Goal: Information Seeking & Learning: Learn about a topic

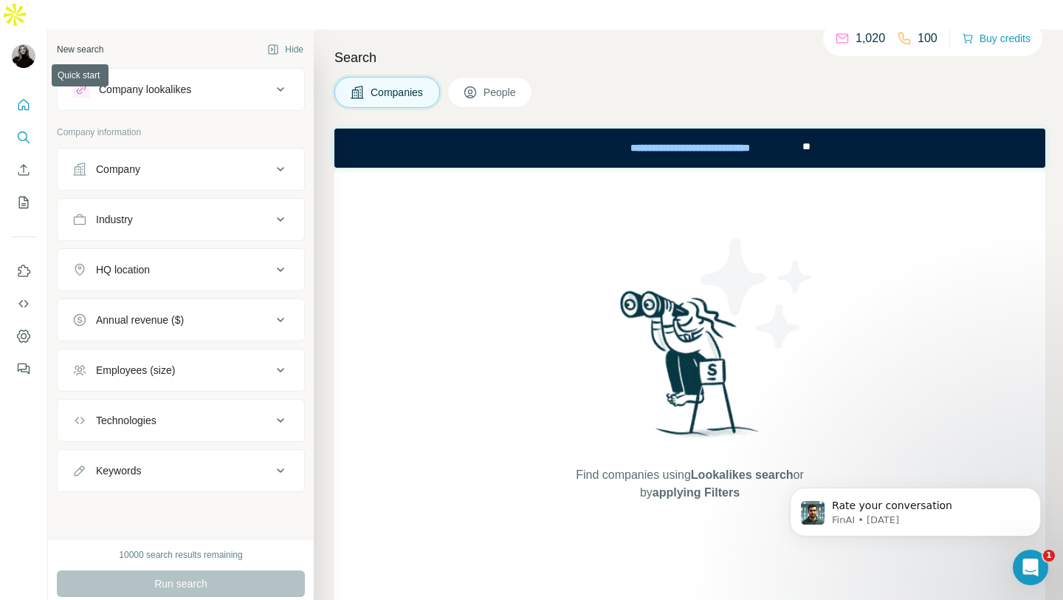
click at [21, 99] on icon "Quick start" at bounding box center [23, 104] width 11 height 11
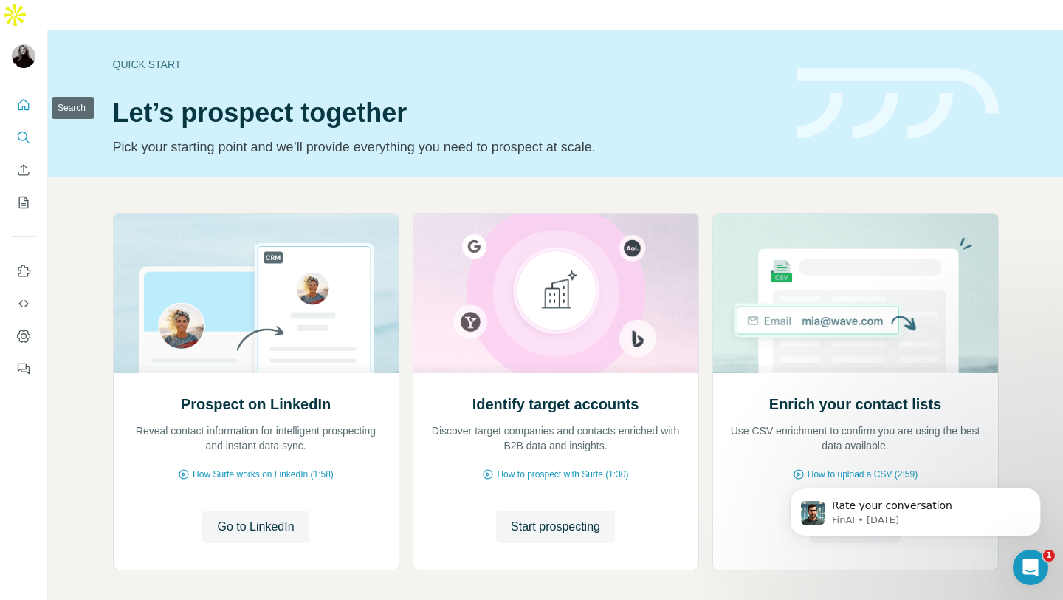
click at [21, 130] on icon "Search" at bounding box center [23, 137] width 15 height 15
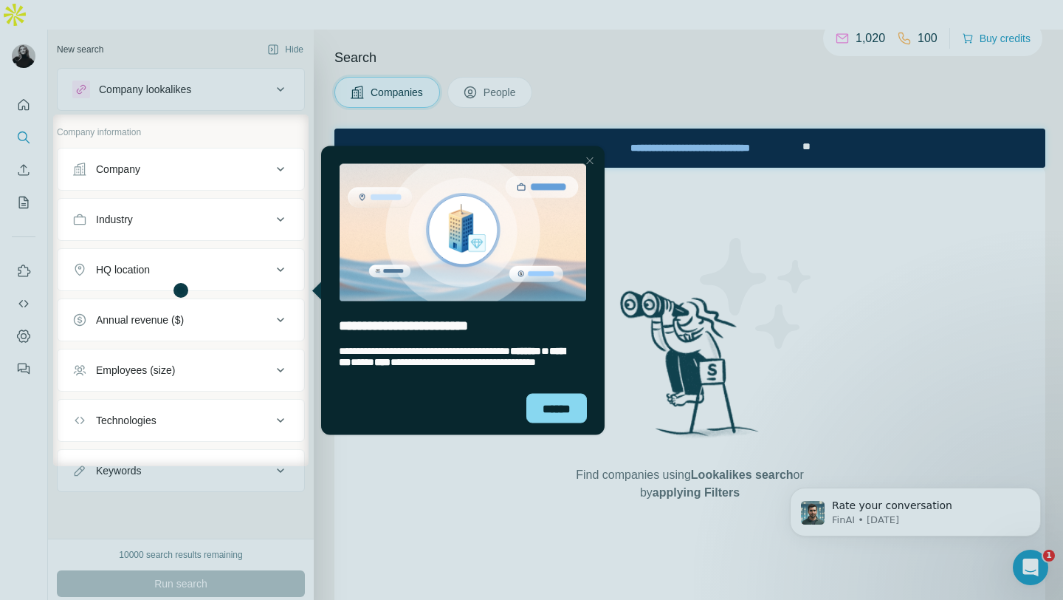
click at [483, 70] on div at bounding box center [531, 57] width 1063 height 114
click at [589, 163] on div "Close Step" at bounding box center [590, 160] width 18 height 18
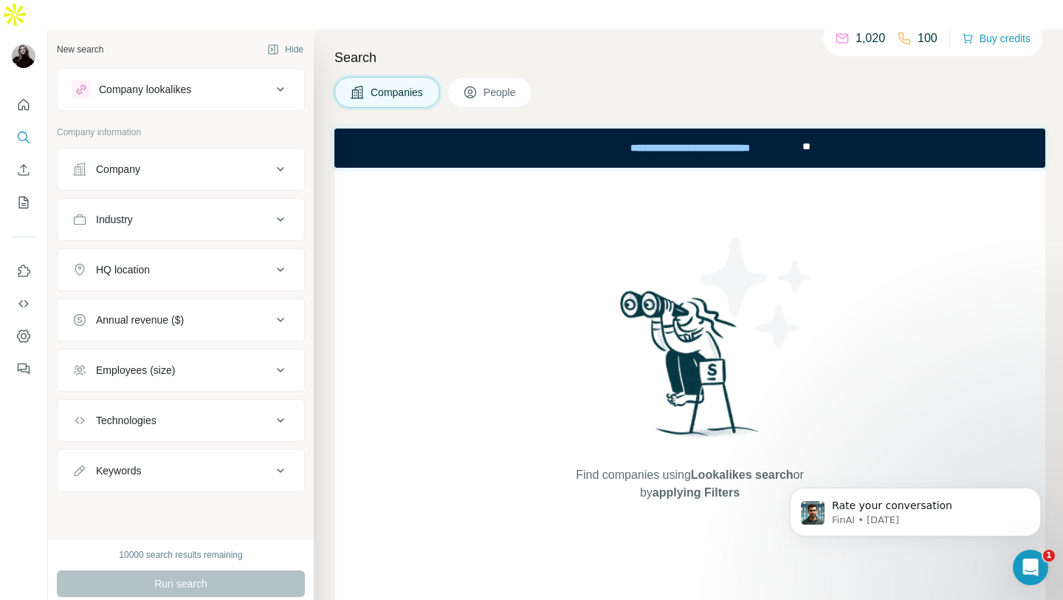
click at [498, 85] on span "People" at bounding box center [501, 92] width 34 height 15
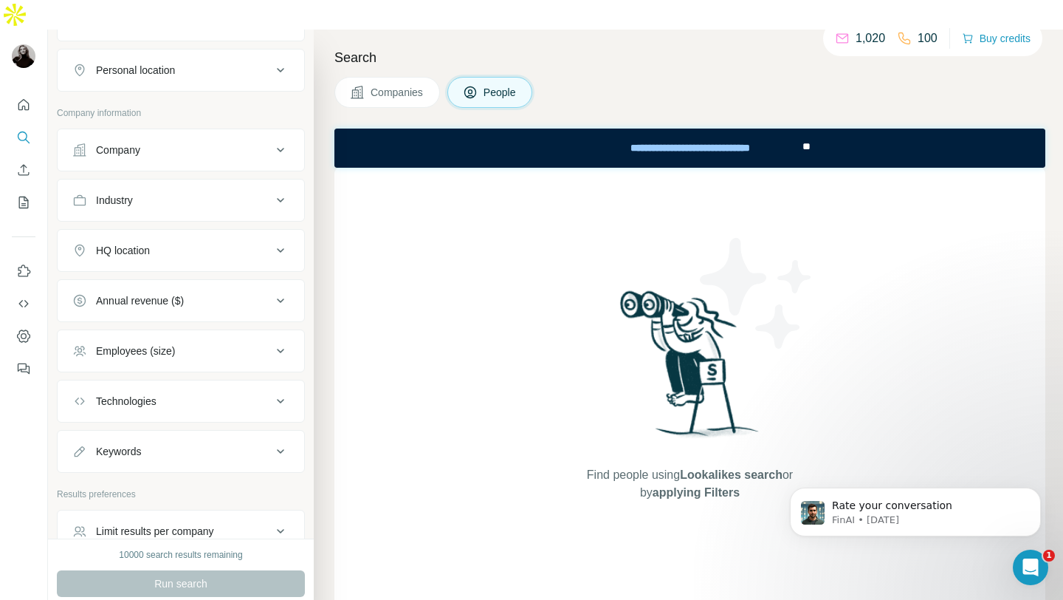
scroll to position [179, 0]
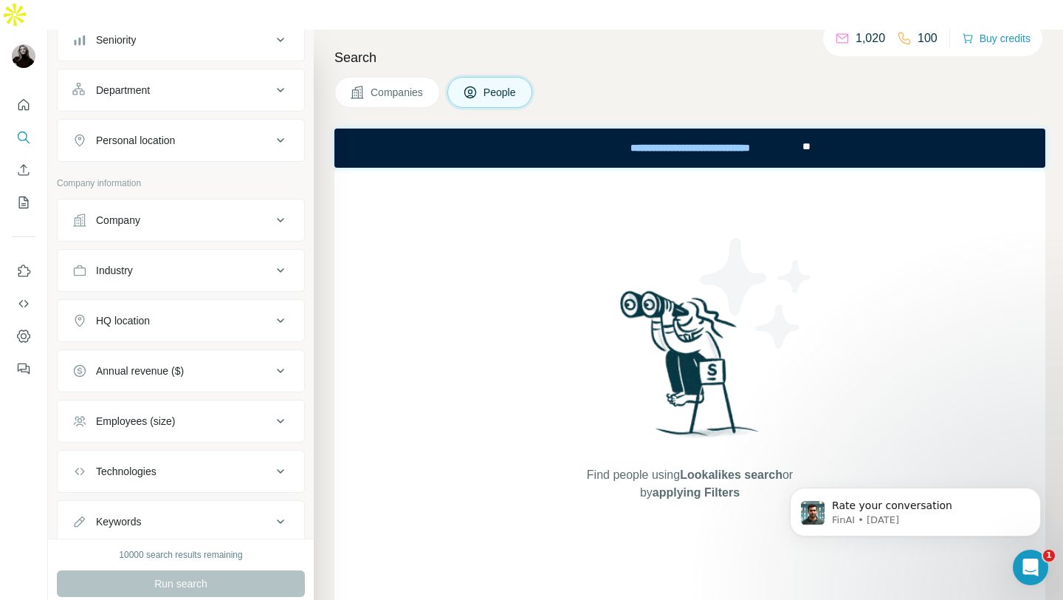
click at [267, 312] on ul "Company Industry HQ location Annual revenue ($) Employees (size) Technologies K…" at bounding box center [181, 371] width 248 height 344
click at [269, 313] on div "HQ location" at bounding box center [171, 320] width 199 height 15
click at [150, 344] on div at bounding box center [180, 359] width 217 height 30
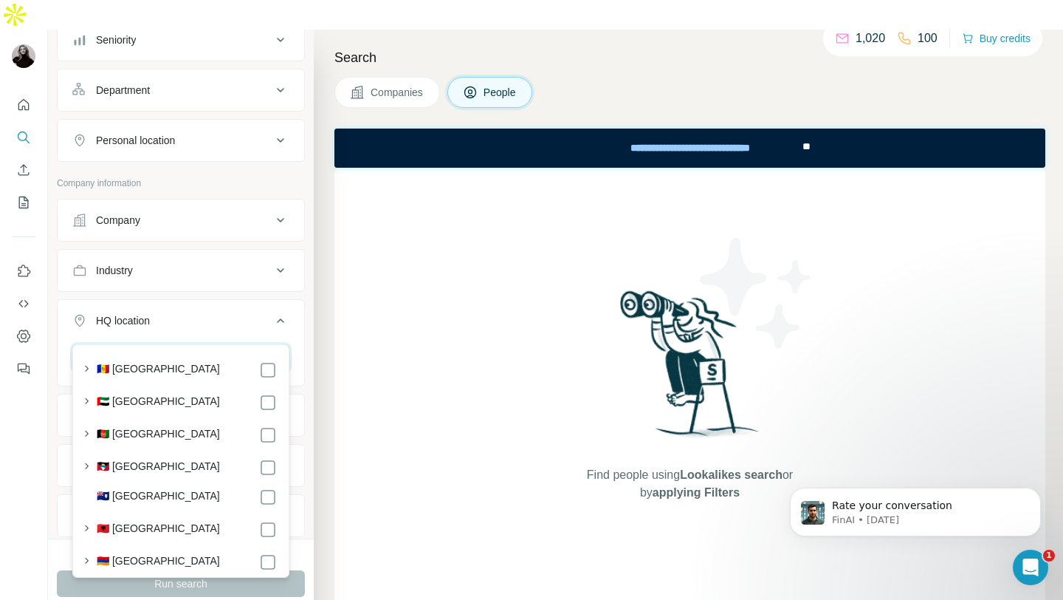
click at [151, 344] on input "text" at bounding box center [180, 357] width 217 height 27
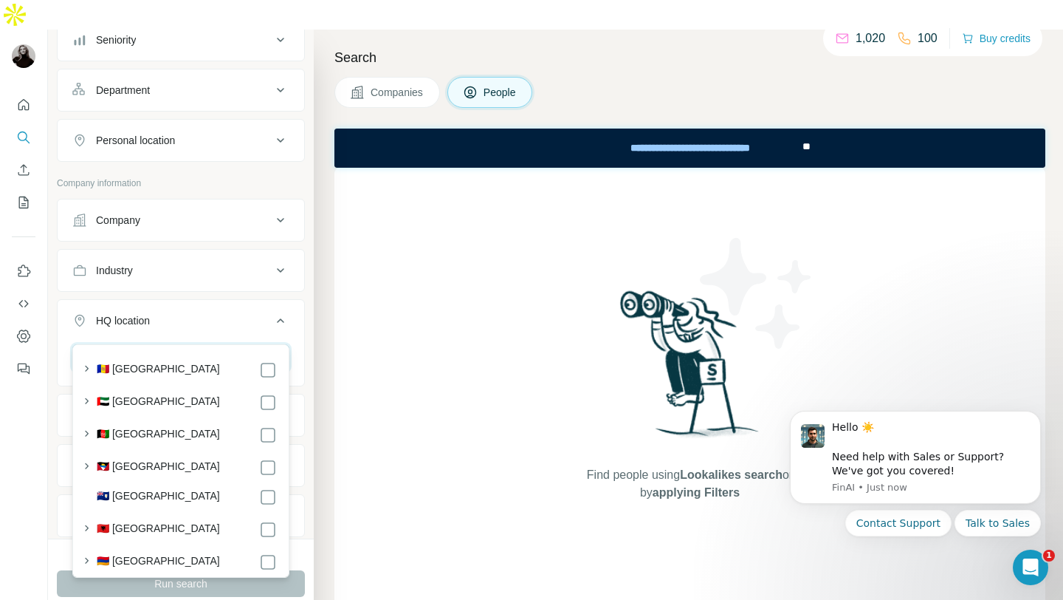
type input "*"
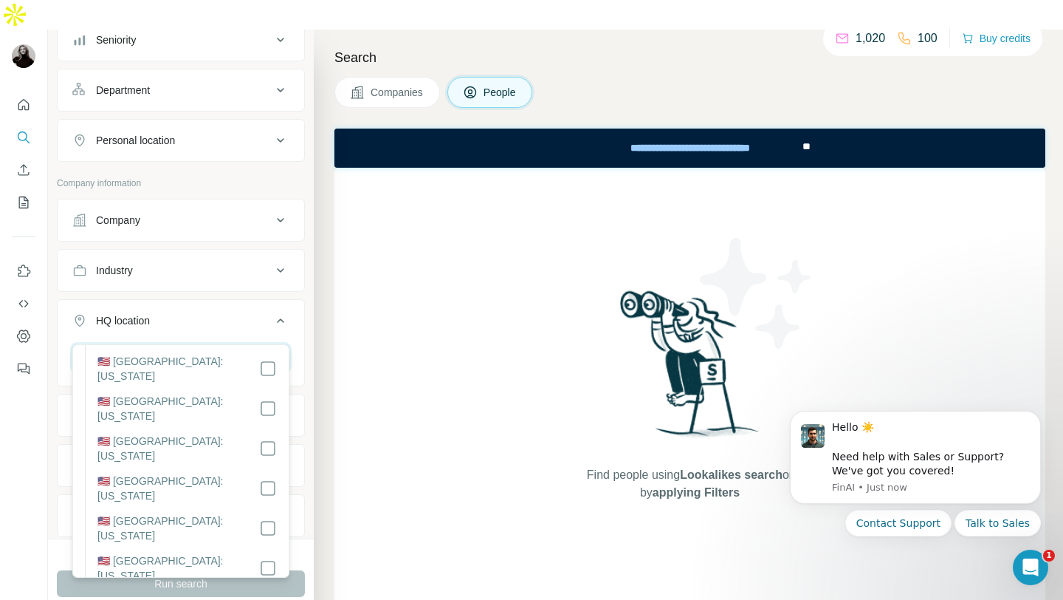
scroll to position [1041, 0]
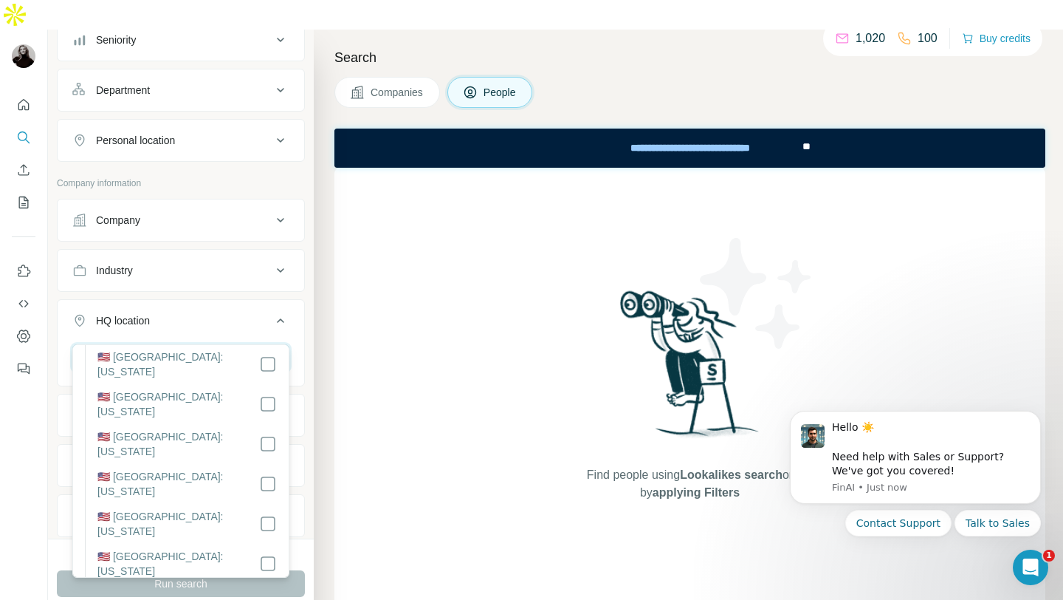
type input "**********"
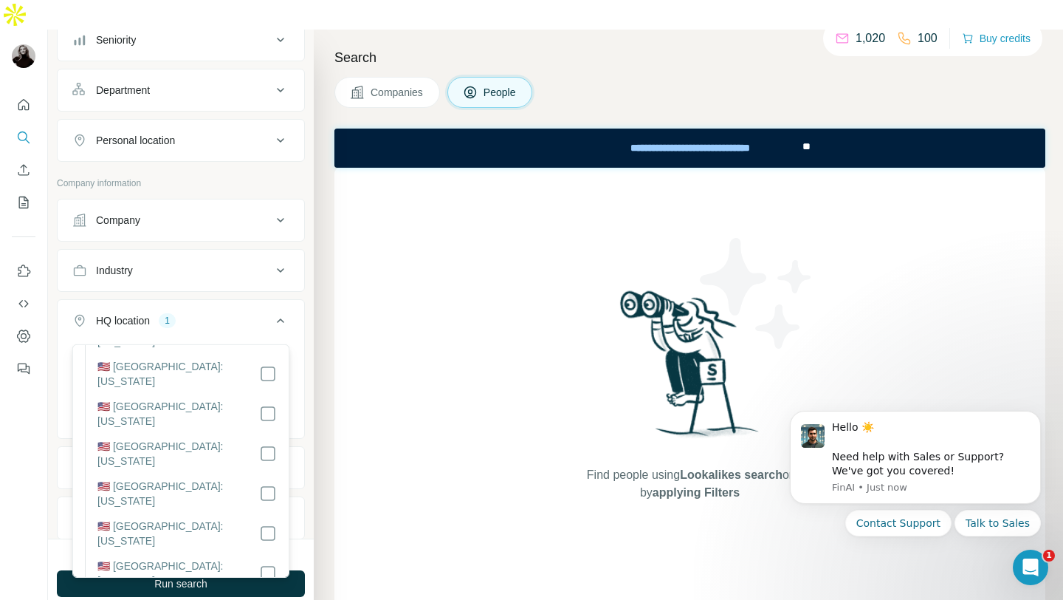
scroll to position [1129, 0]
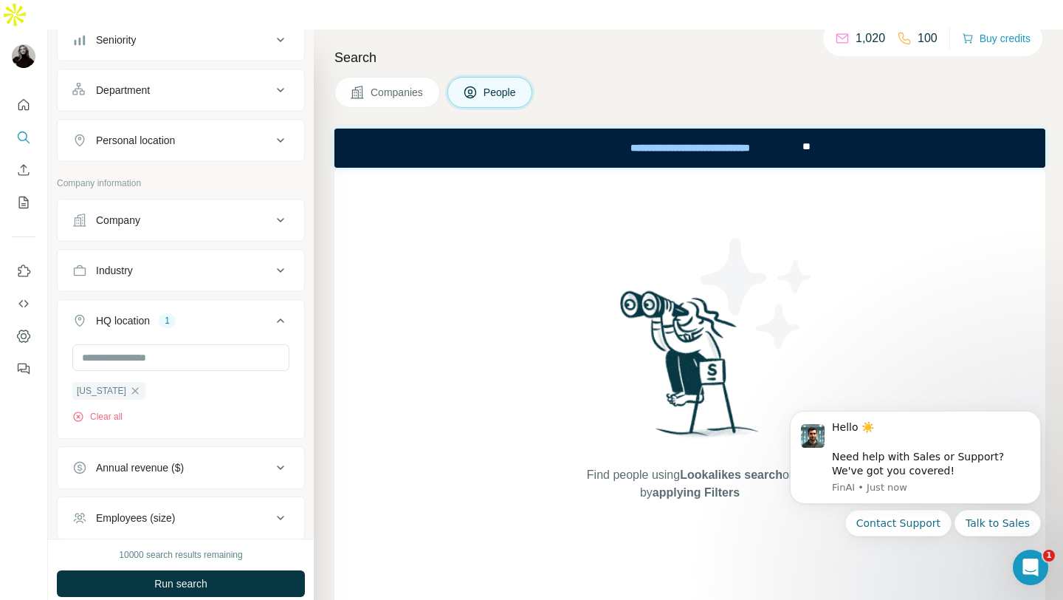
click at [246, 313] on div "HQ location 1" at bounding box center [171, 320] width 199 height 15
click at [244, 313] on div "HQ location 1" at bounding box center [171, 320] width 199 height 15
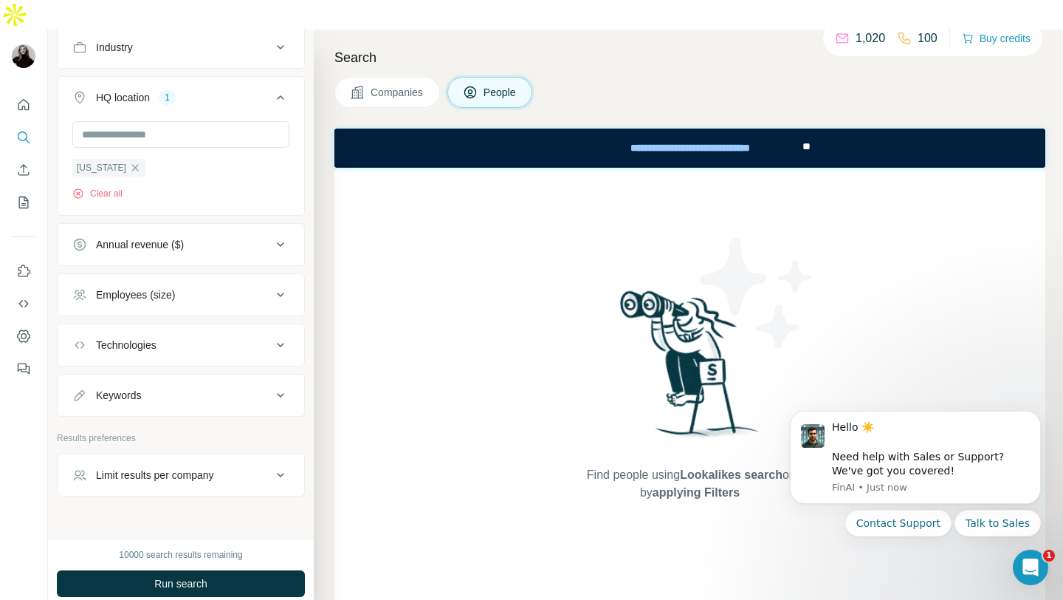
scroll to position [406, 0]
click at [131, 374] on button "Keywords" at bounding box center [181, 391] width 247 height 35
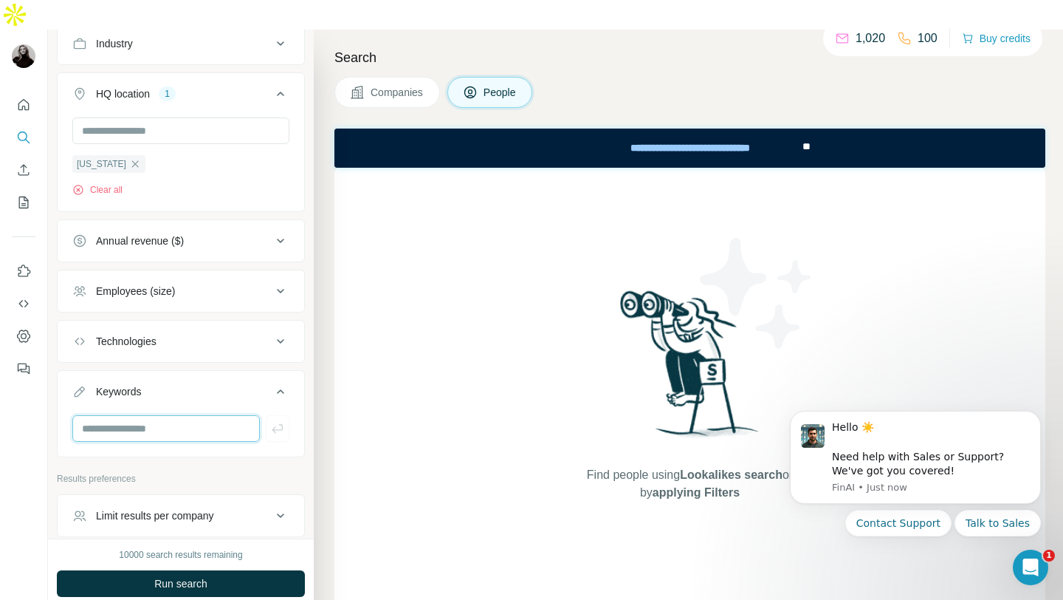
click at [132, 415] on input "text" at bounding box center [166, 428] width 188 height 27
click at [112, 334] on div "Technologies" at bounding box center [126, 341] width 61 height 15
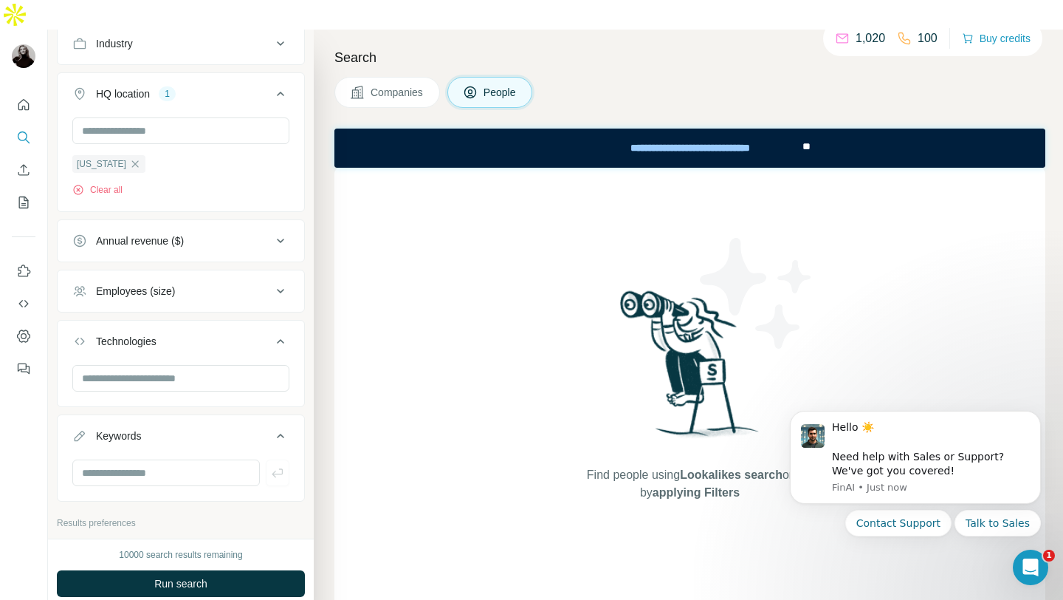
click at [120, 284] on div "Employees (size)" at bounding box center [135, 291] width 79 height 15
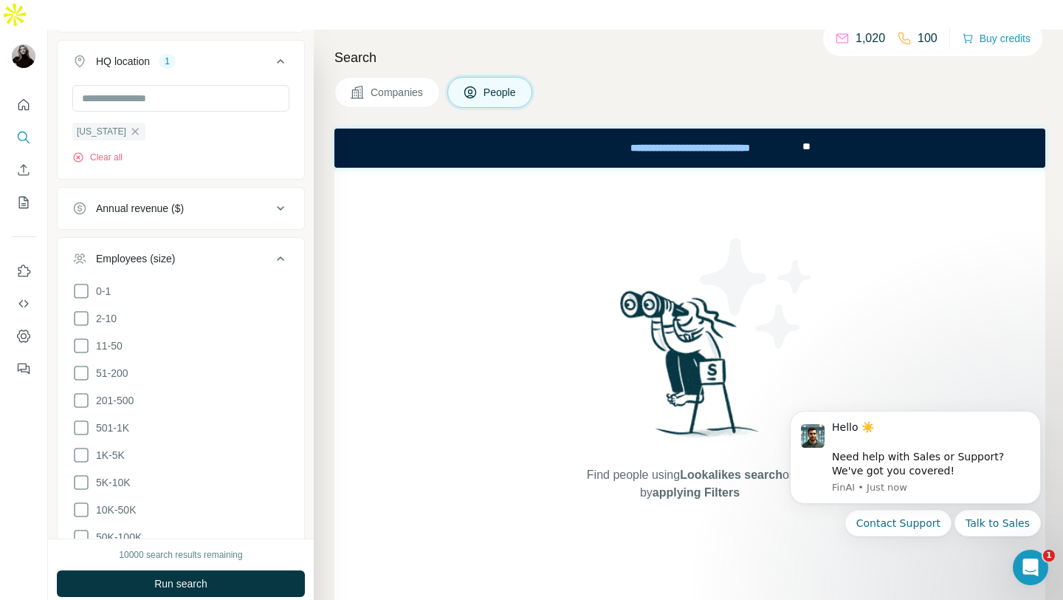
scroll to position [456, 0]
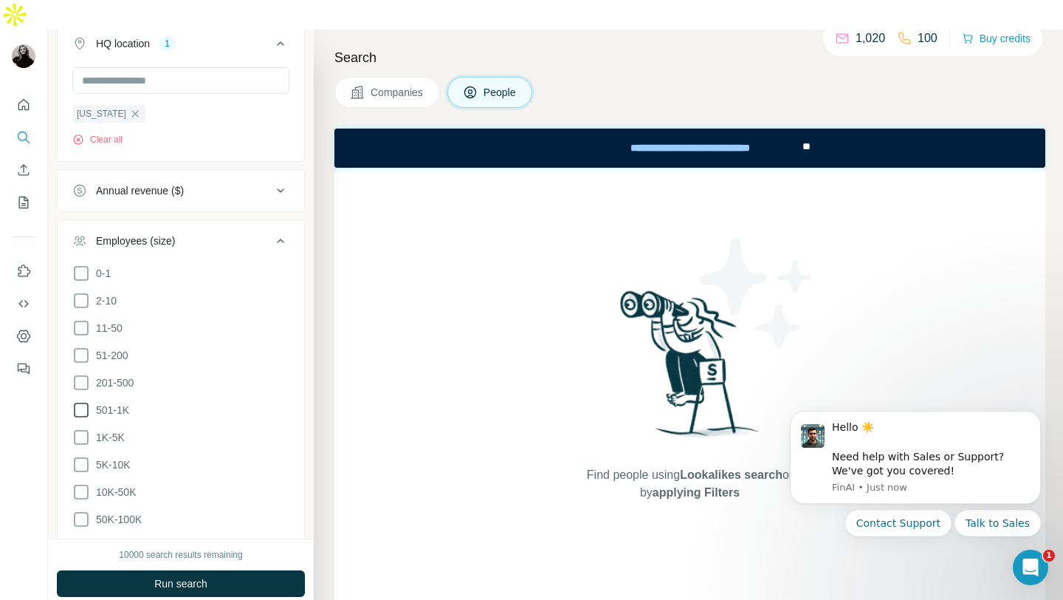
click at [85, 403] on icon at bounding box center [81, 410] width 15 height 15
click at [85, 428] on icon at bounding box center [81, 437] width 18 height 18
click at [84, 456] on icon at bounding box center [81, 465] width 18 height 18
click at [84, 483] on icon at bounding box center [81, 492] width 18 height 18
click at [84, 510] on icon at bounding box center [81, 519] width 18 height 18
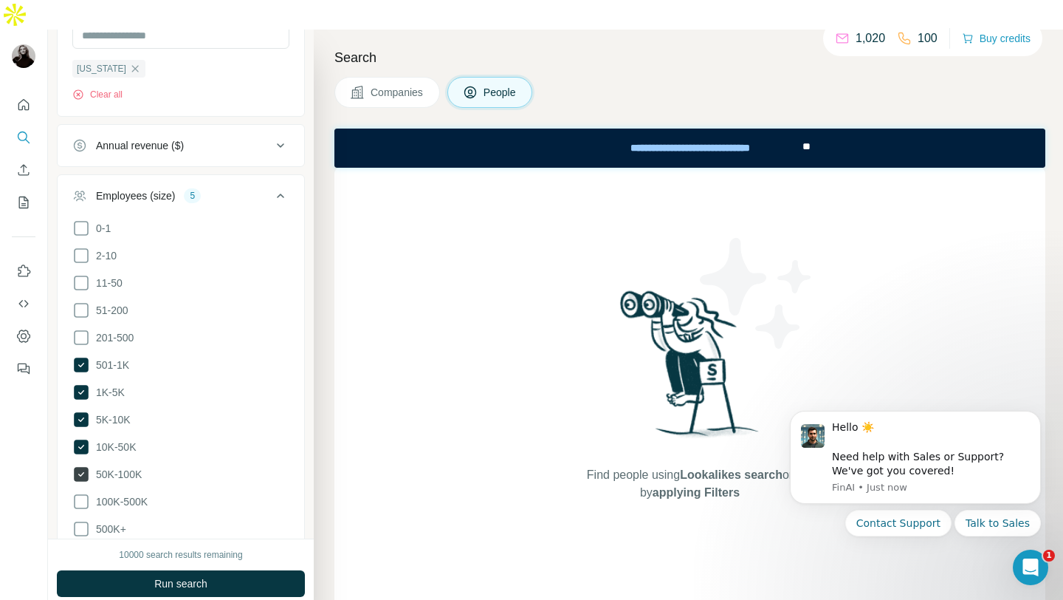
scroll to position [517, 0]
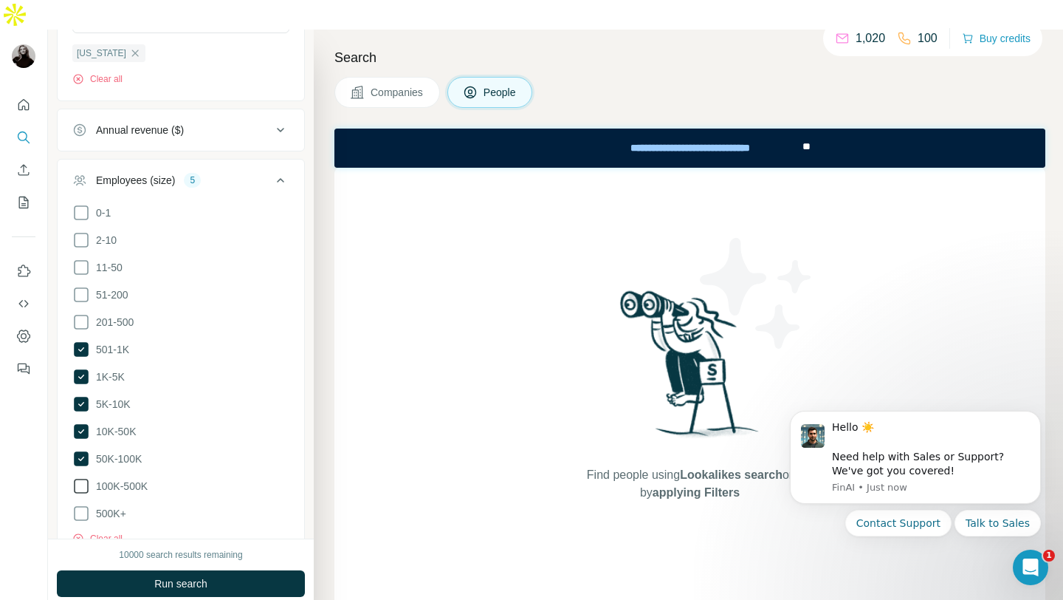
click at [80, 479] on icon at bounding box center [81, 486] width 15 height 15
click at [80, 504] on icon at bounding box center [81, 513] width 18 height 18
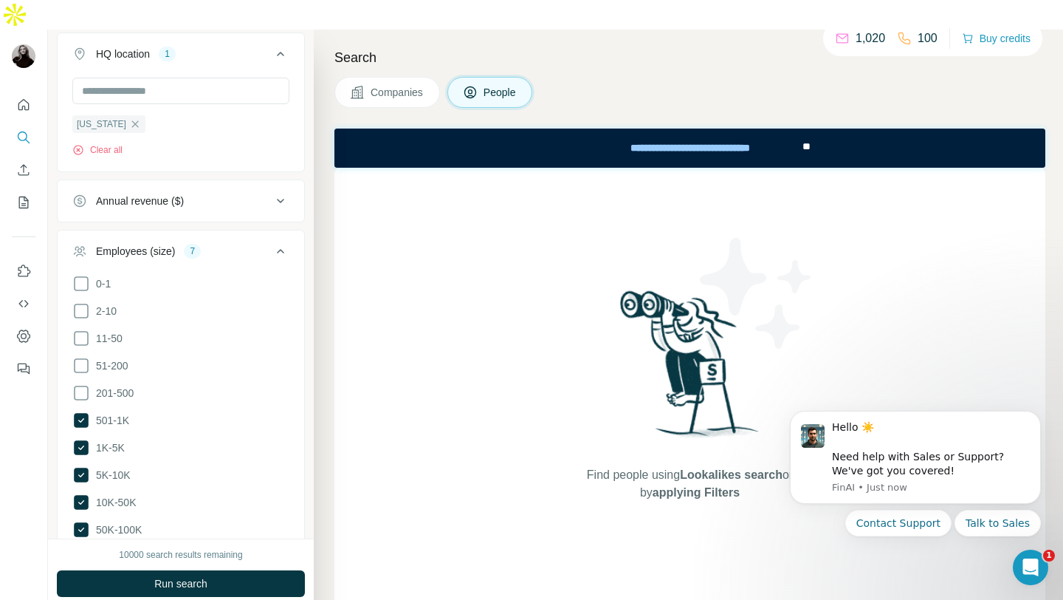
scroll to position [419, 0]
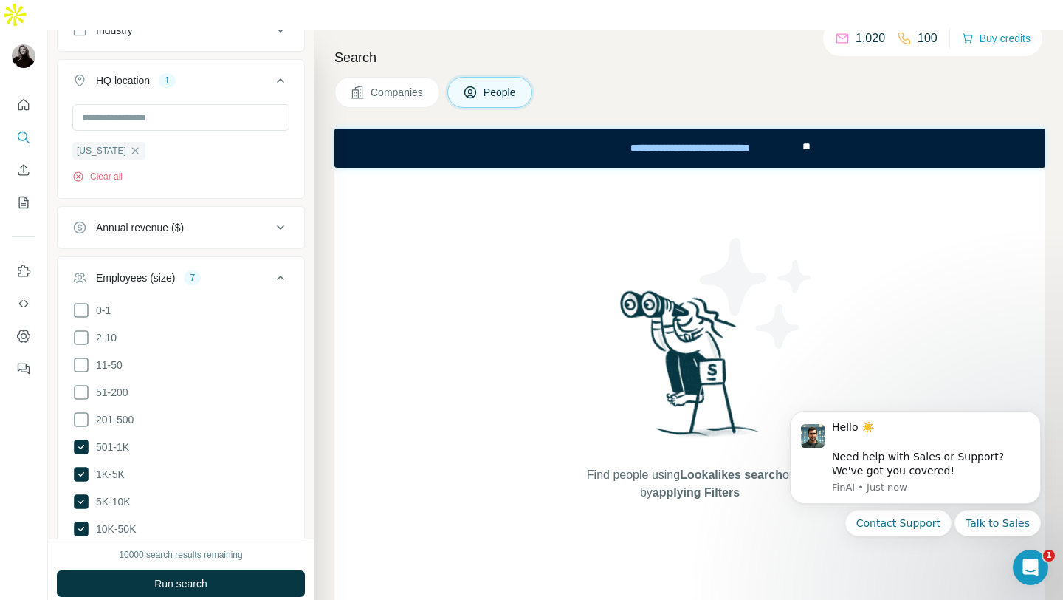
click at [276, 269] on icon at bounding box center [281, 278] width 18 height 18
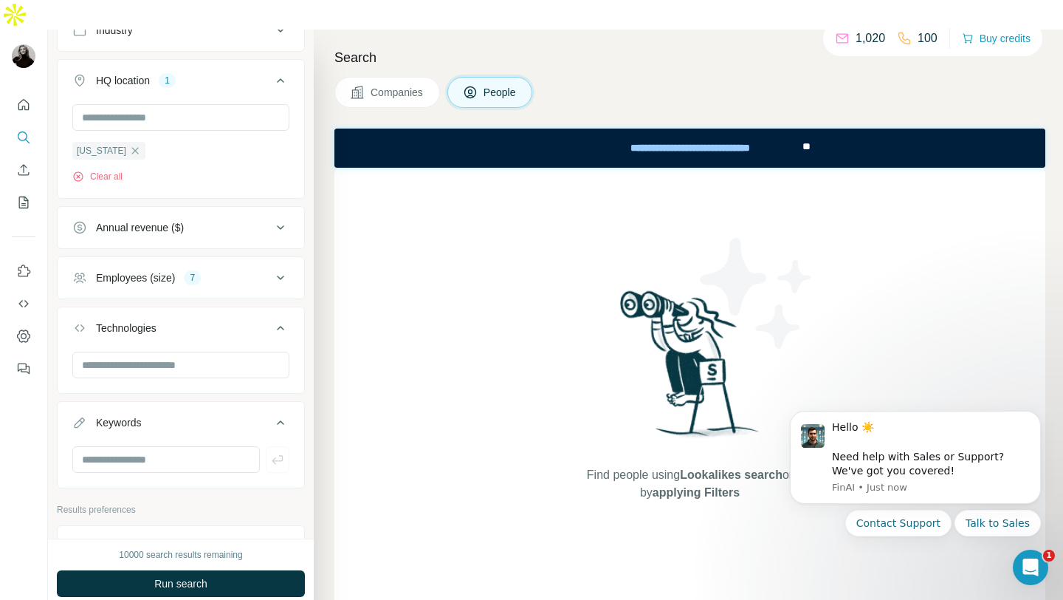
click at [261, 210] on button "Annual revenue ($)" at bounding box center [181, 227] width 247 height 35
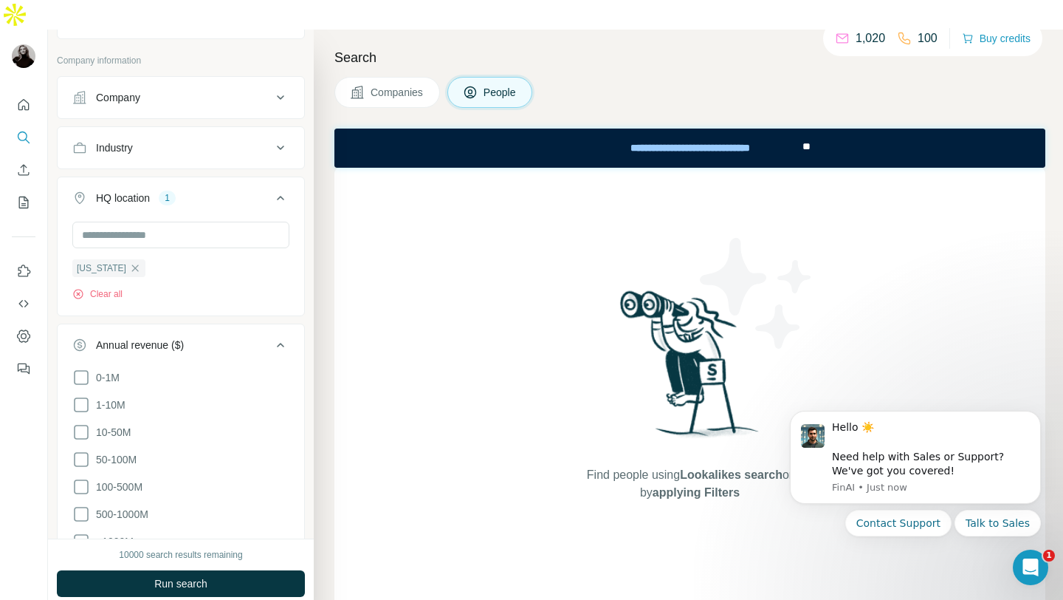
scroll to position [301, 0]
click at [162, 222] on input "text" at bounding box center [180, 235] width 217 height 27
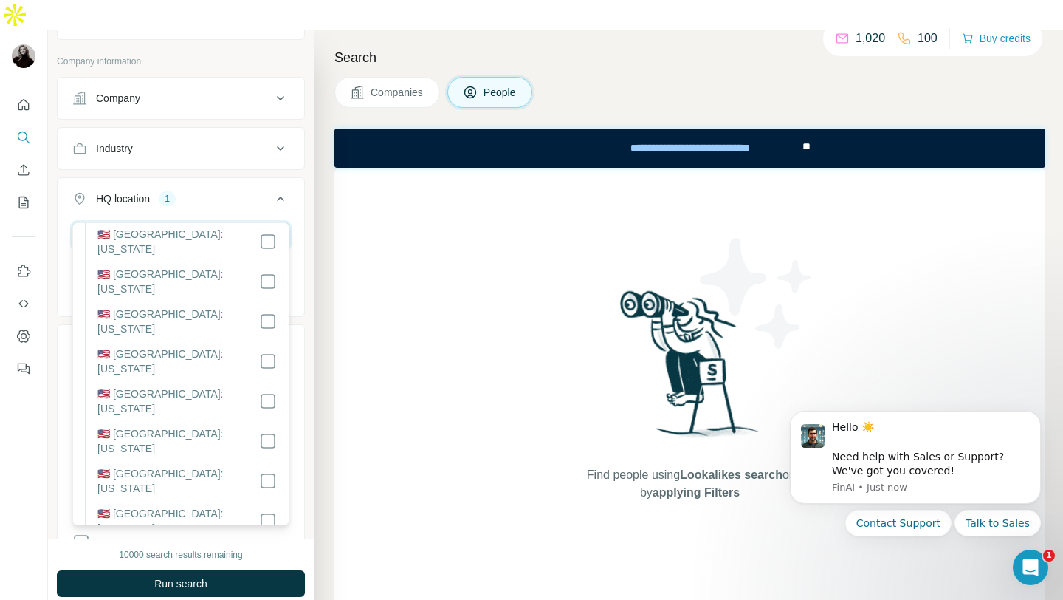
scroll to position [1016, 0]
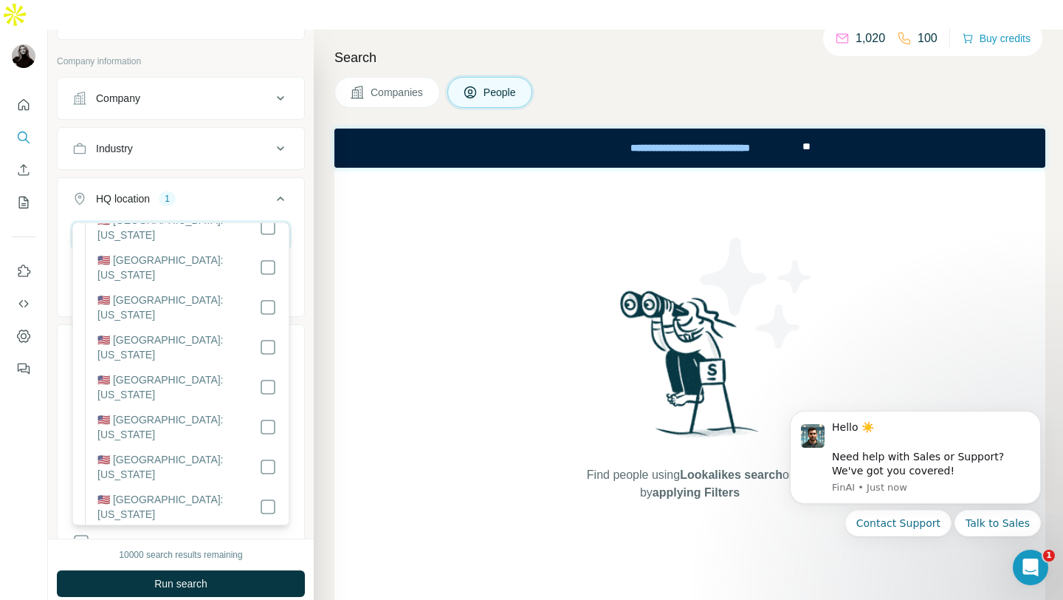
type input "**********"
click at [245, 181] on button "HQ location 1" at bounding box center [181, 201] width 247 height 41
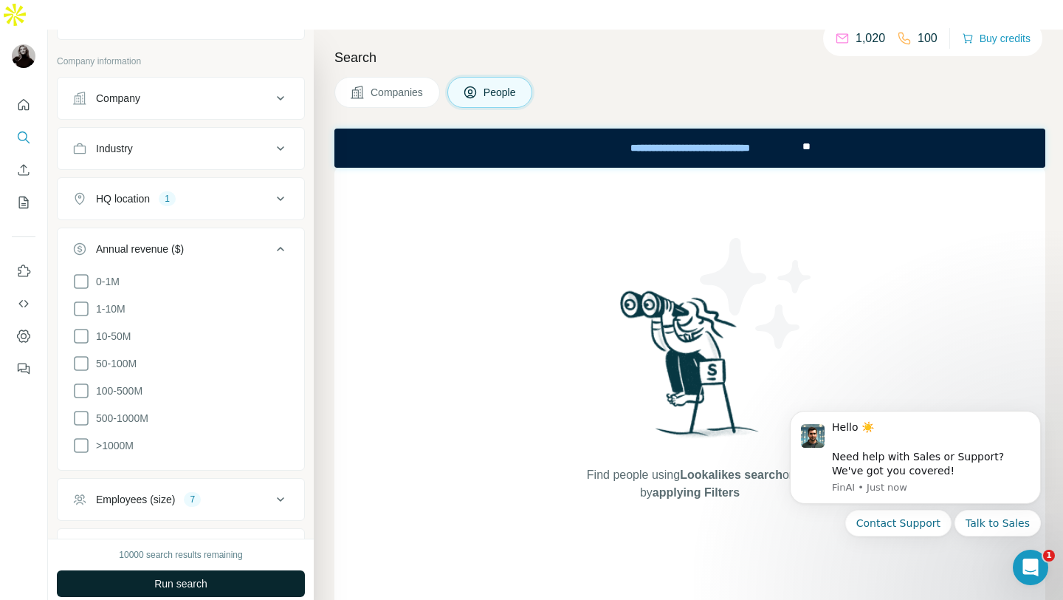
click at [199, 570] on button "Run search" at bounding box center [181, 583] width 248 height 27
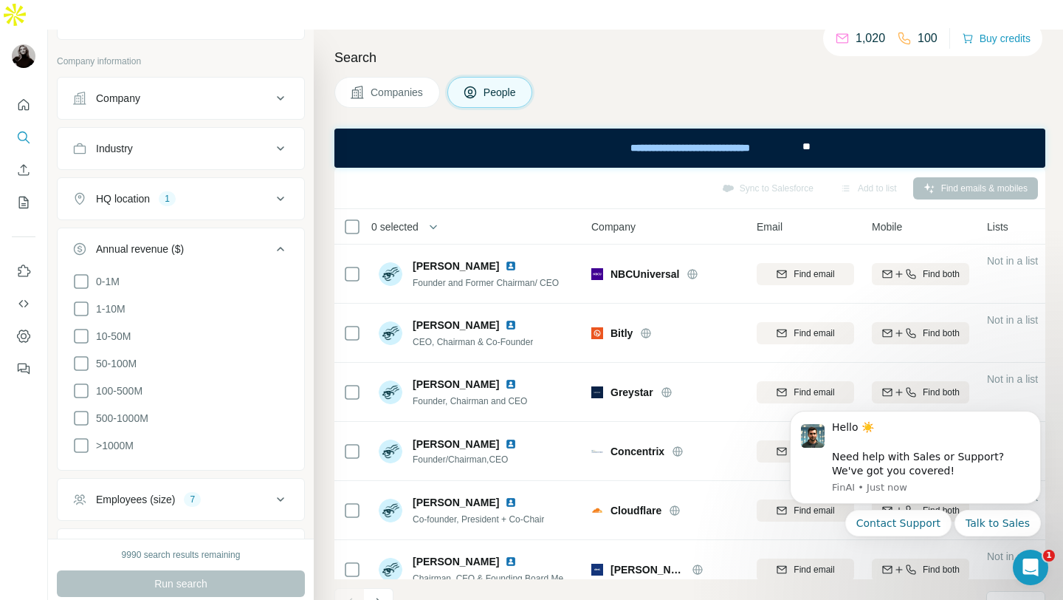
scroll to position [0, 0]
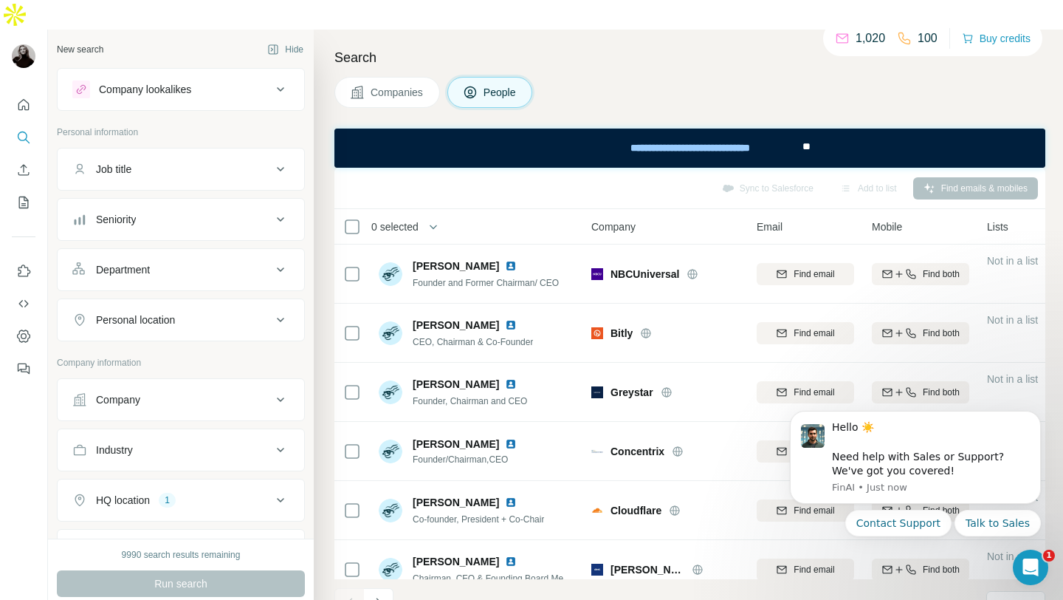
click at [157, 153] on button "Job title" at bounding box center [181, 168] width 247 height 35
